Goal: Task Accomplishment & Management: Manage account settings

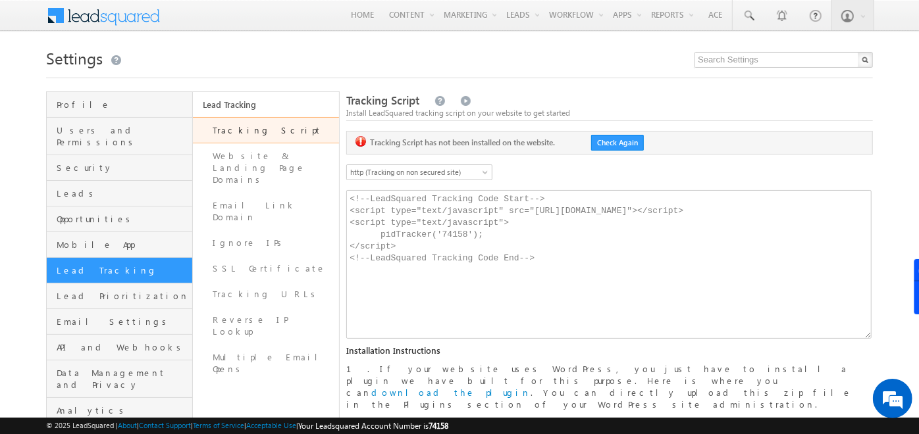
click at [345, 57] on h1 "Settings" at bounding box center [459, 57] width 826 height 26
click at [484, 58] on h1 "Settings" at bounding box center [459, 57] width 826 height 26
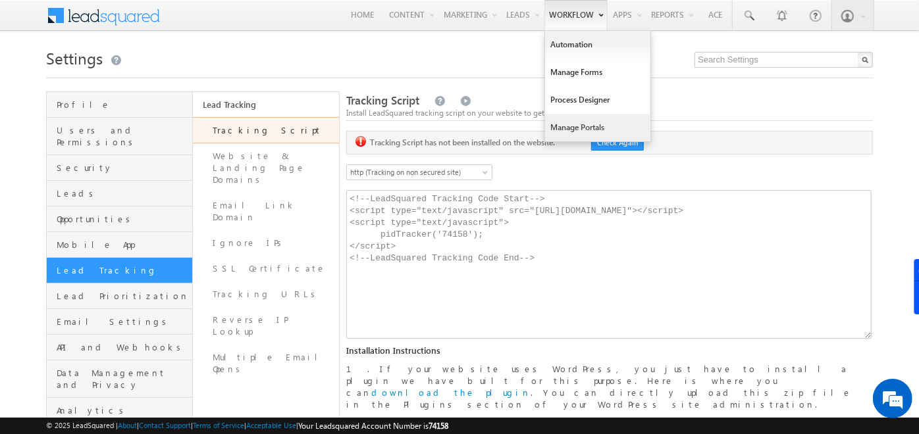
click at [566, 129] on link "Manage Portals" at bounding box center [597, 128] width 105 height 28
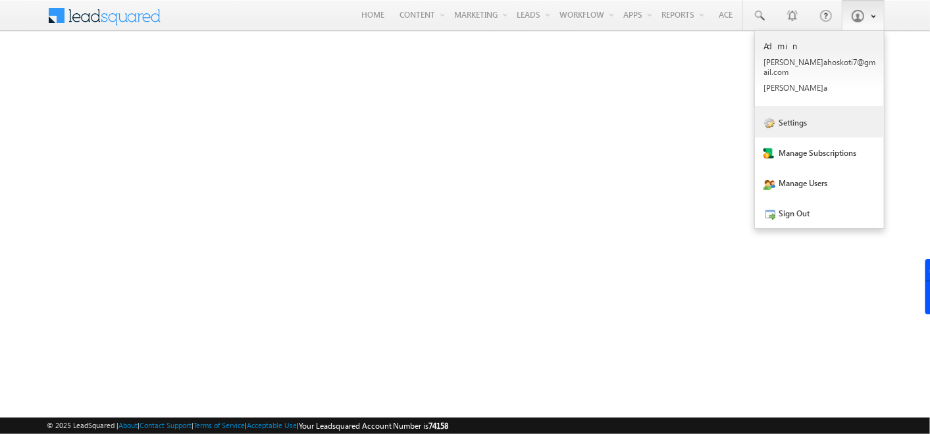
click at [821, 116] on link "Settings" at bounding box center [819, 122] width 129 height 30
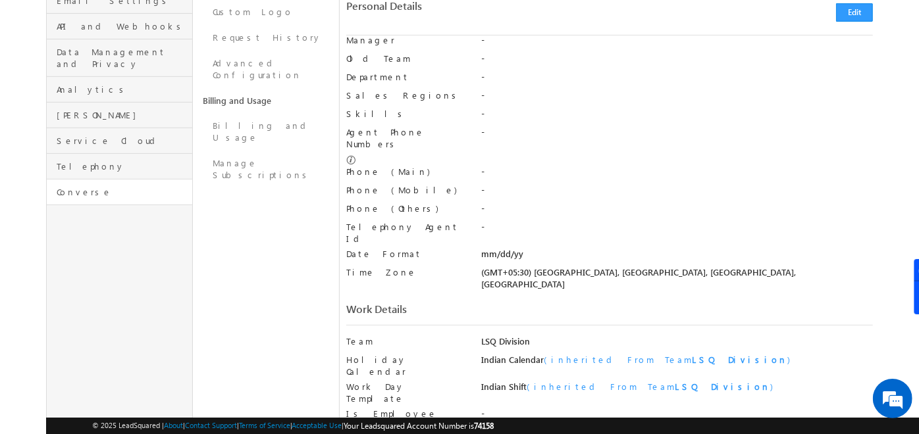
scroll to position [323, 0]
click at [116, 133] on span "Service Cloud" at bounding box center [123, 139] width 132 height 12
